Goal: Task Accomplishment & Management: Use online tool/utility

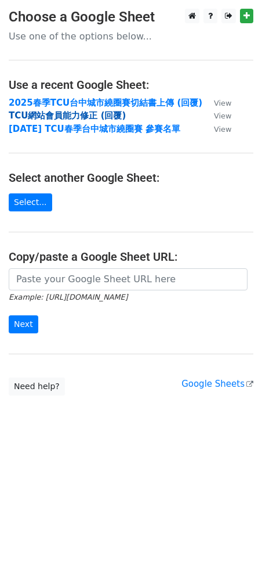
click at [103, 116] on strong "TCU網站會員能力修正 (回覆)" at bounding box center [67, 115] width 117 height 10
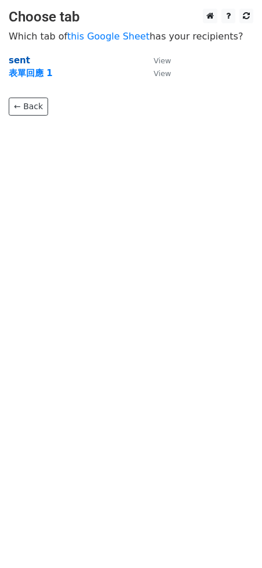
click at [20, 61] on strong "sent" at bounding box center [19, 60] width 21 height 10
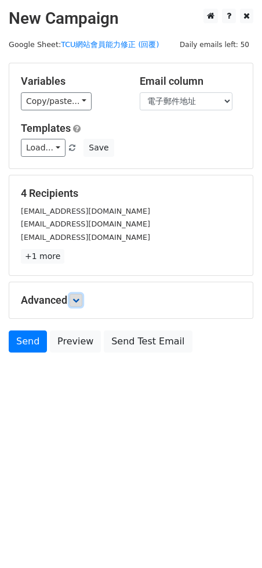
click at [72, 300] on link at bounding box center [76, 300] width 13 height 13
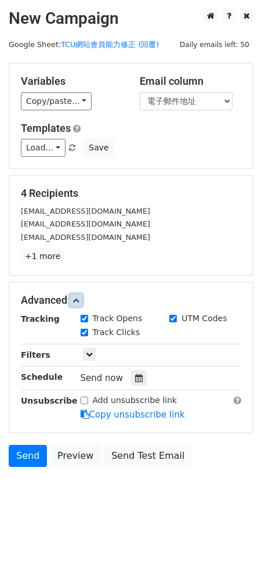
click at [72, 300] on link at bounding box center [76, 300] width 13 height 13
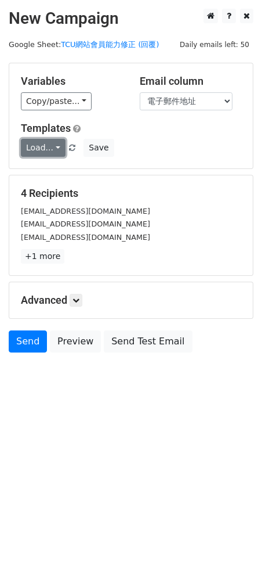
click at [45, 146] on link "Load..." at bounding box center [43, 148] width 45 height 18
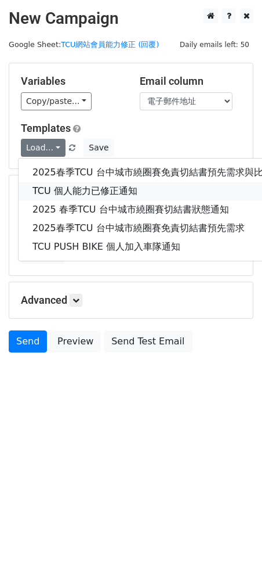
click at [67, 189] on link "TCU 個人能力已修正通知" at bounding box center [171, 191] width 305 height 19
